Goal: Information Seeking & Learning: Find specific fact

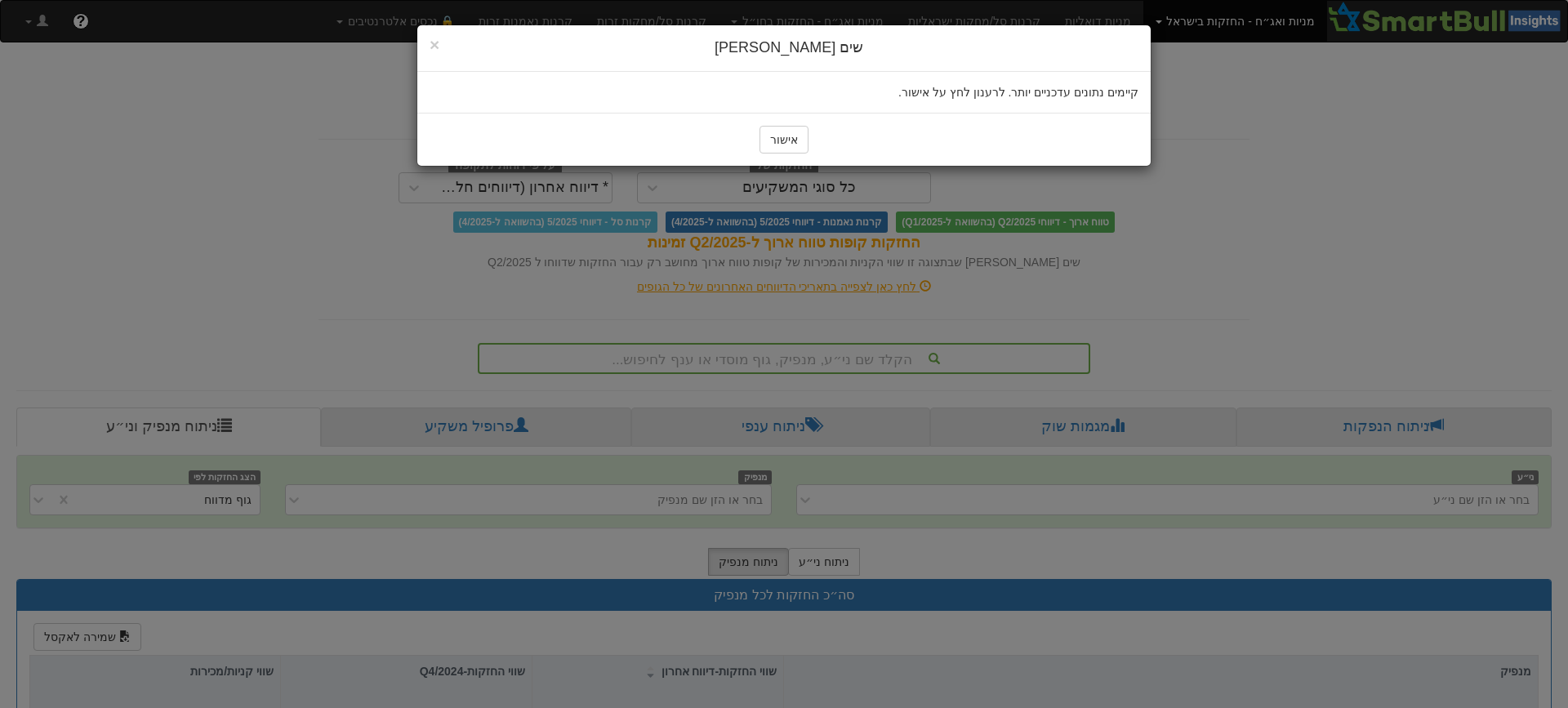
click at [784, 138] on button "אישור" at bounding box center [784, 140] width 49 height 28
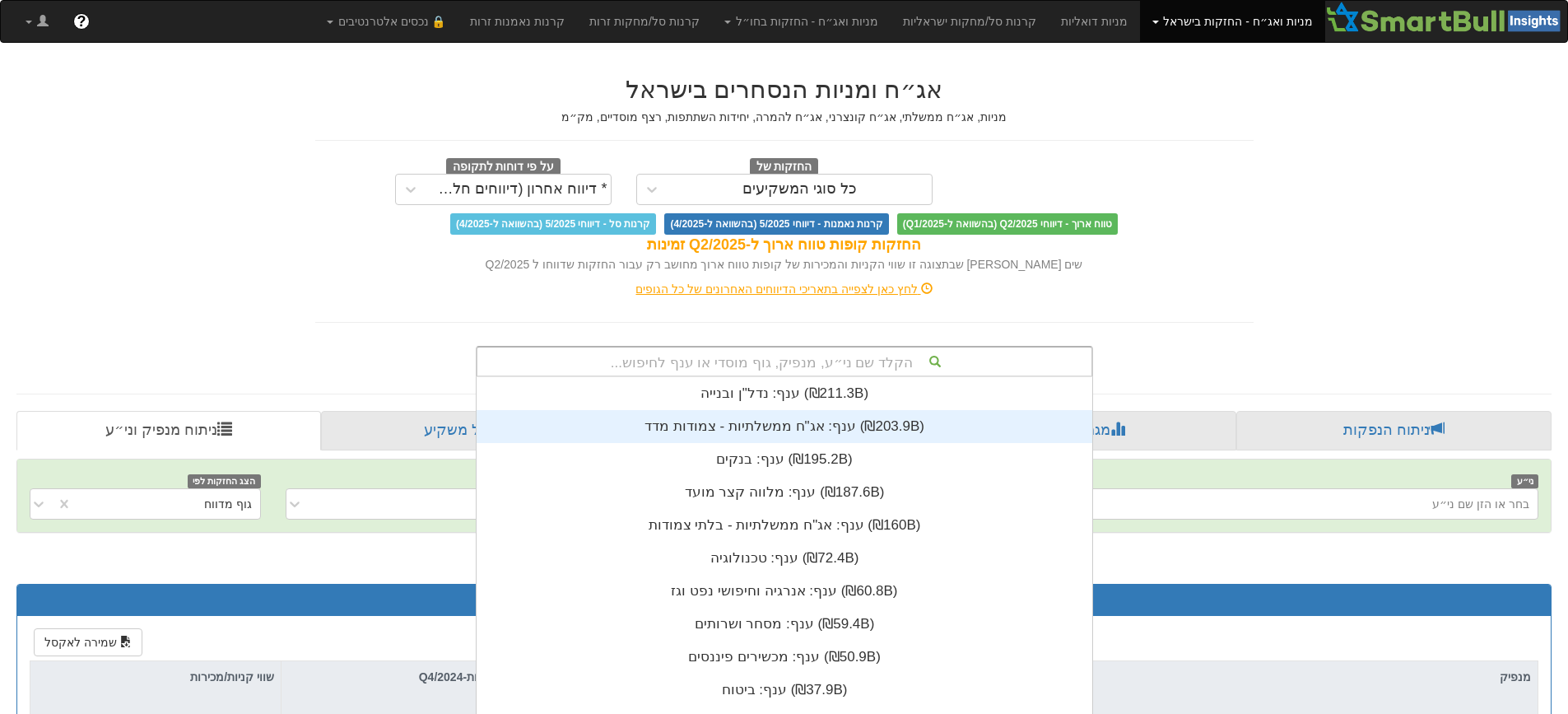
click at [777, 359] on div "הקלד שם ני״ע, מנפיק, גוף מוסדי או ענף לחיפוש... ענף: ‏נדל"ן ובנייה ‎(₪211.3B)‎ …" at bounding box center [784, 361] width 617 height 32
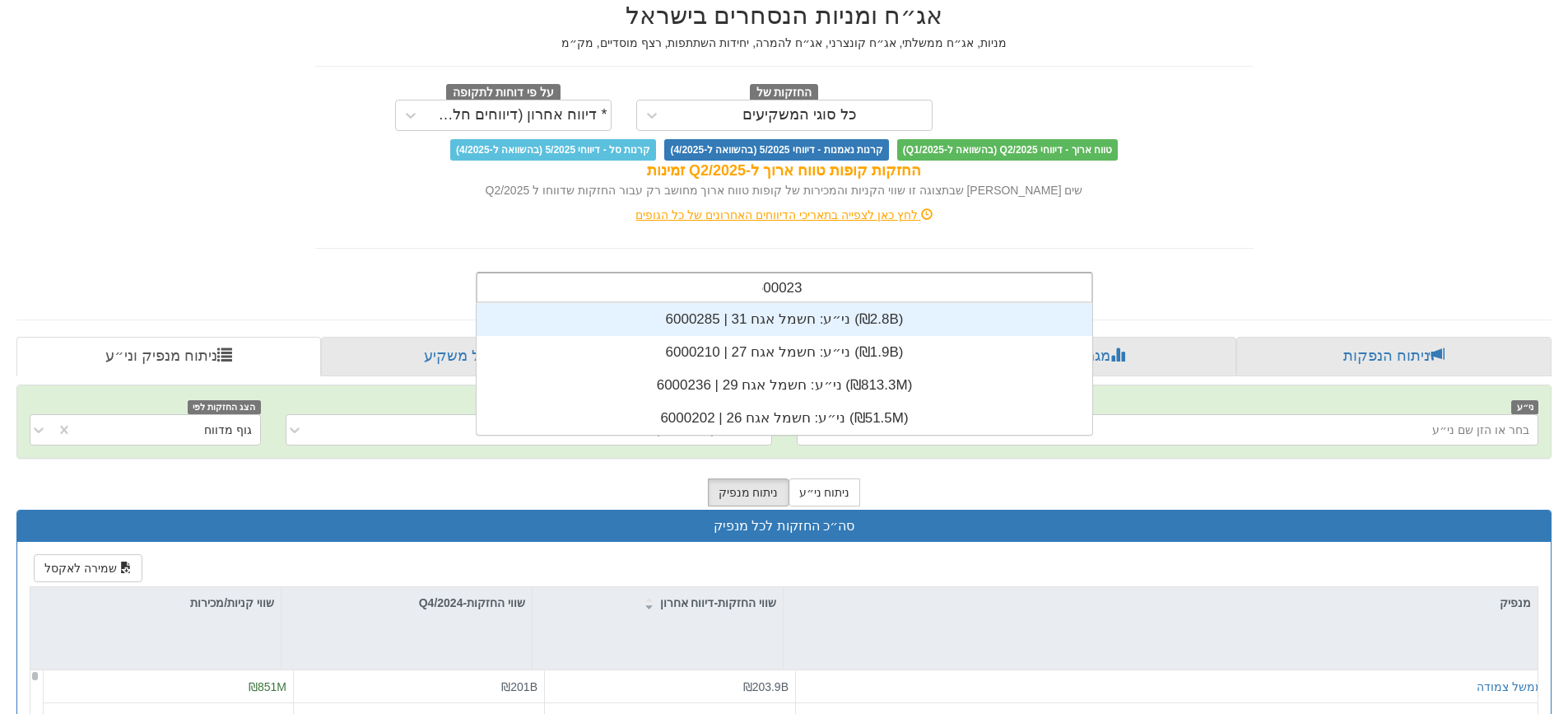
scroll to position [33, 0]
type input "6000236"
